Goal: Browse casually: Explore the website without a specific task or goal

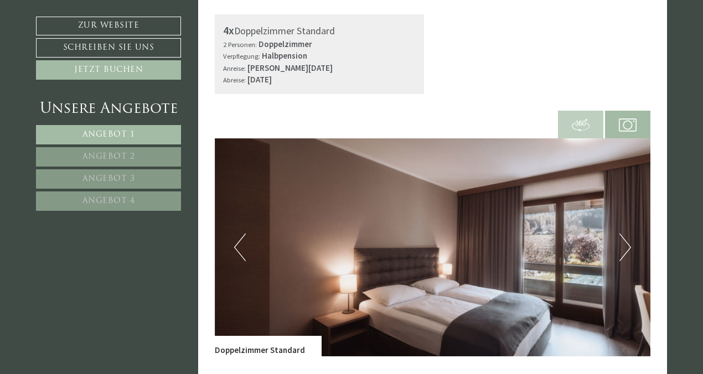
scroll to position [348, 0]
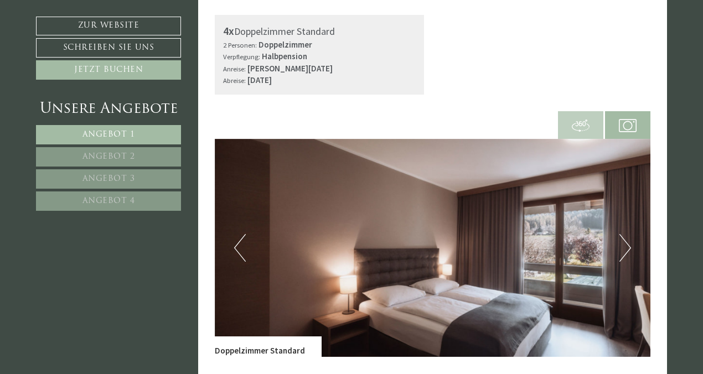
click at [629, 248] on button "Next" at bounding box center [626, 248] width 12 height 28
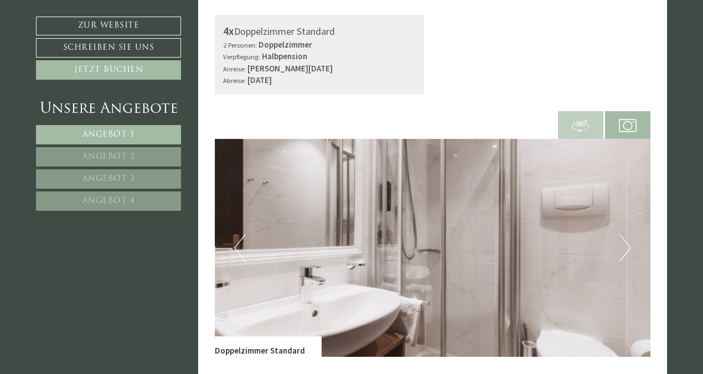
click at [629, 248] on button "Next" at bounding box center [626, 248] width 12 height 28
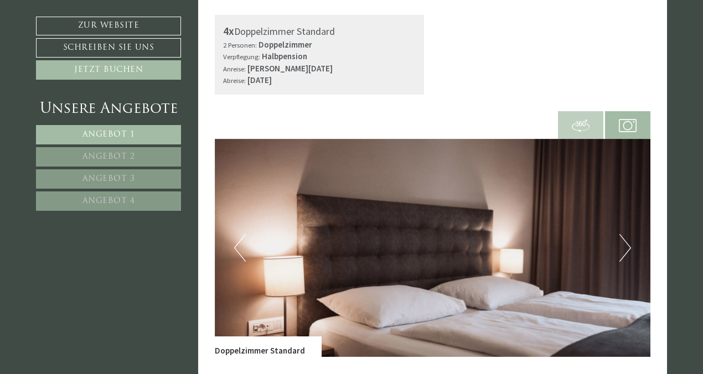
click at [629, 248] on button "Next" at bounding box center [626, 248] width 12 height 28
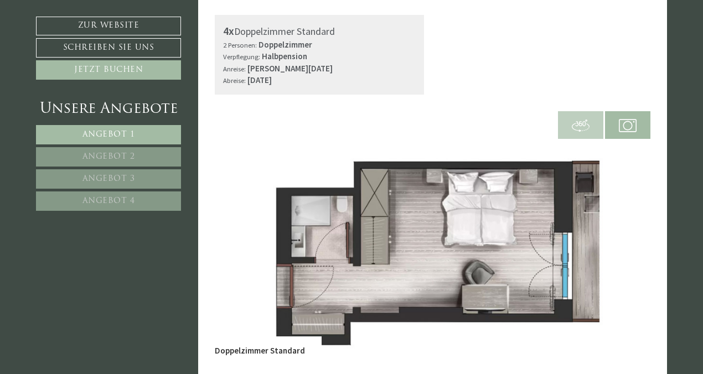
click at [629, 248] on button "Next" at bounding box center [626, 248] width 12 height 28
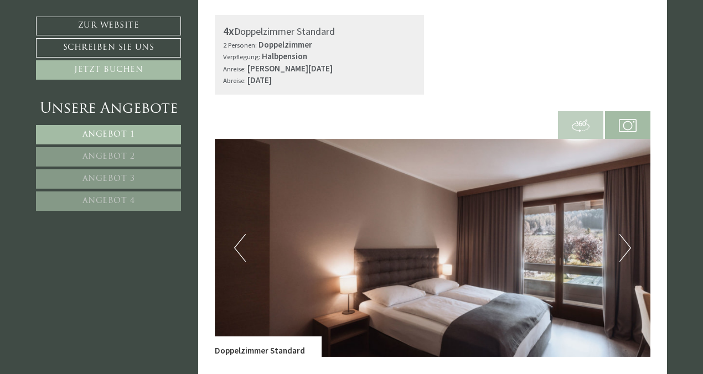
click at [629, 248] on button "Next" at bounding box center [626, 248] width 12 height 28
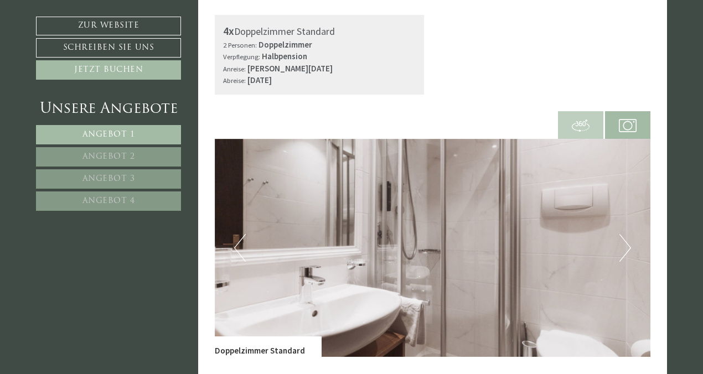
click at [629, 248] on button "Next" at bounding box center [626, 248] width 12 height 28
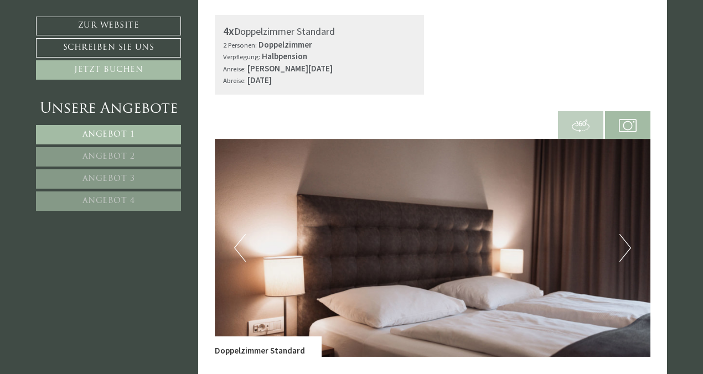
click at [629, 248] on button "Next" at bounding box center [626, 248] width 12 height 28
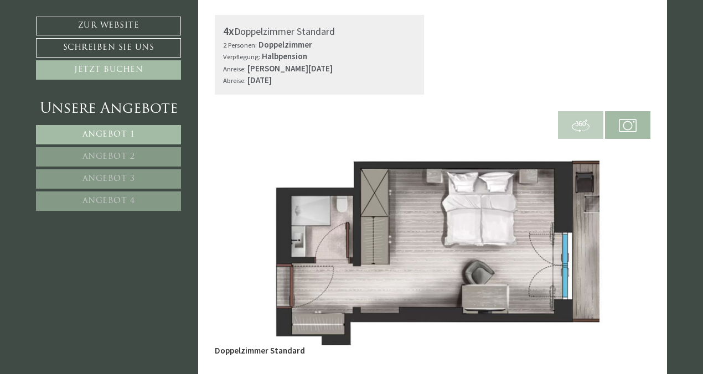
click at [629, 248] on button "Next" at bounding box center [626, 248] width 12 height 28
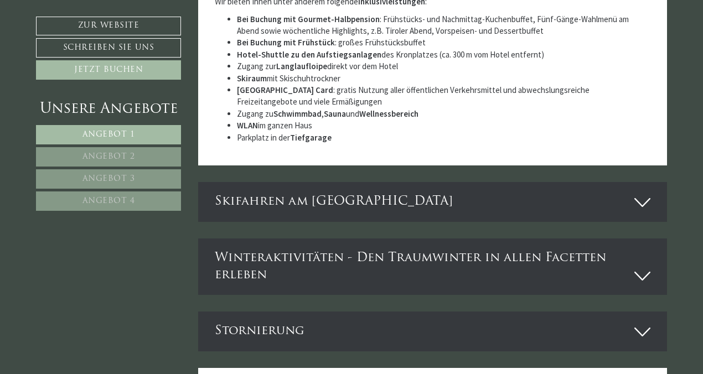
scroll to position [3654, 0]
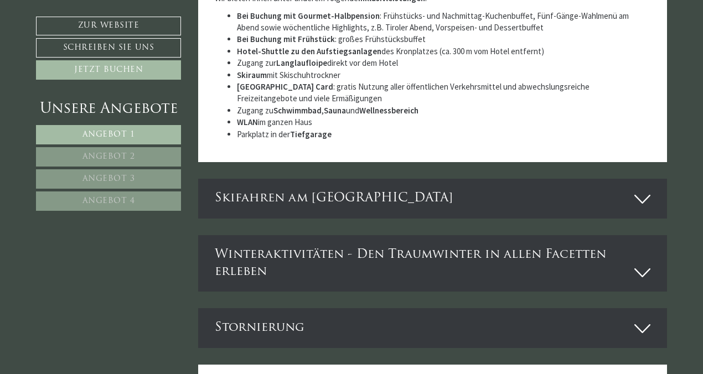
click at [646, 195] on icon at bounding box center [643, 199] width 16 height 19
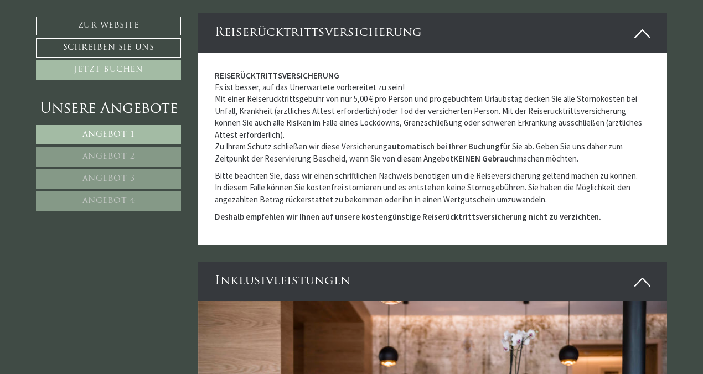
scroll to position [2986, 0]
